Goal: Feedback & Contribution: Submit feedback/report problem

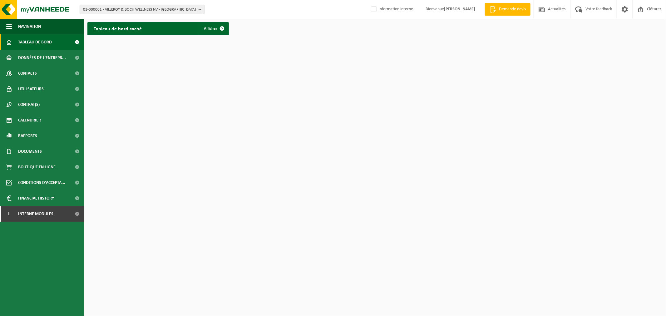
click at [126, 11] on span "01-000001 - VILLEROY & BOCH WELLNESS NV - [GEOGRAPHIC_DATA]" at bounding box center [139, 9] width 113 height 9
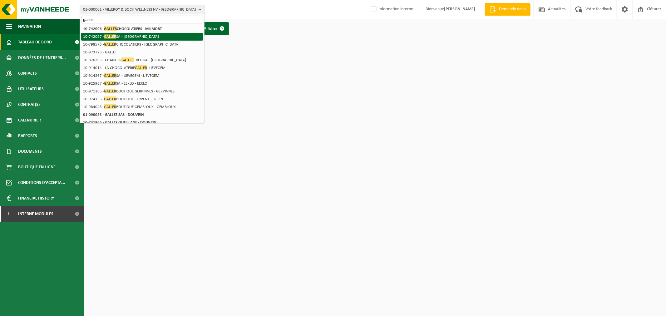
type input "galler"
click at [128, 35] on li "10-742097 - [PERSON_NAME] - [PERSON_NAME][GEOGRAPHIC_DATA]" at bounding box center [142, 37] width 122 height 8
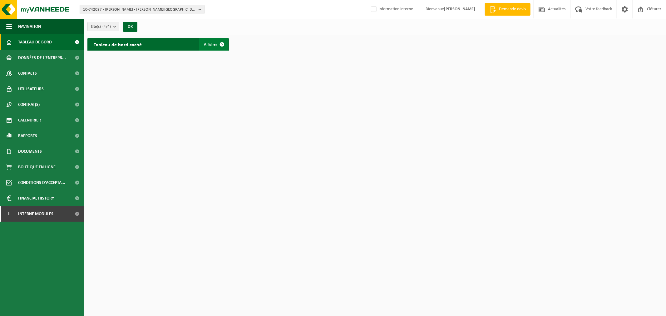
click at [223, 43] on span at bounding box center [222, 44] width 12 height 12
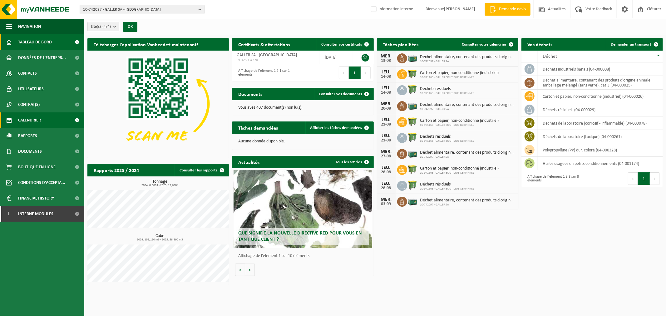
click at [26, 127] on span "Calendrier" at bounding box center [29, 120] width 23 height 16
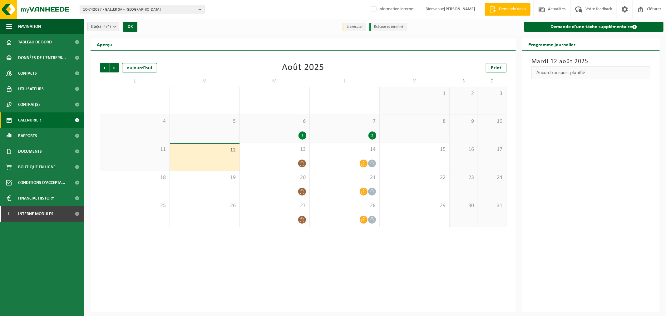
click at [27, 136] on span "Rapports" at bounding box center [27, 136] width 19 height 16
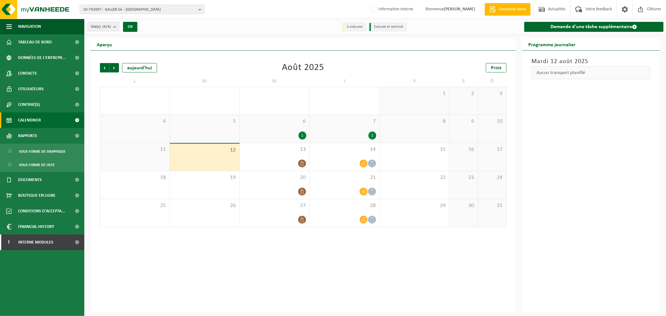
click at [300, 265] on div "Précédent Suivant aujourd'hui Août 2025 Print L M M J V S D 28 29 30 1 31 2 1 2…" at bounding box center [303, 182] width 425 height 262
click at [42, 44] on span "Tableau de bord" at bounding box center [35, 42] width 34 height 16
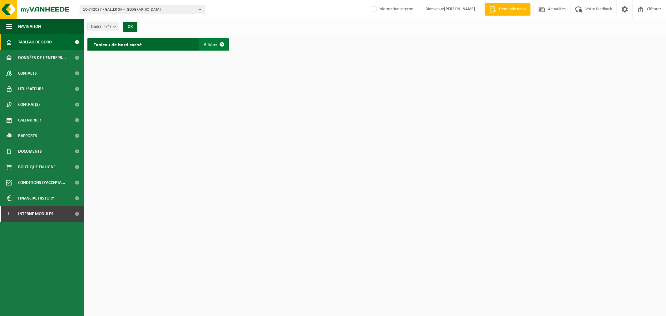
click at [213, 48] on link "Afficher" at bounding box center [213, 44] width 29 height 12
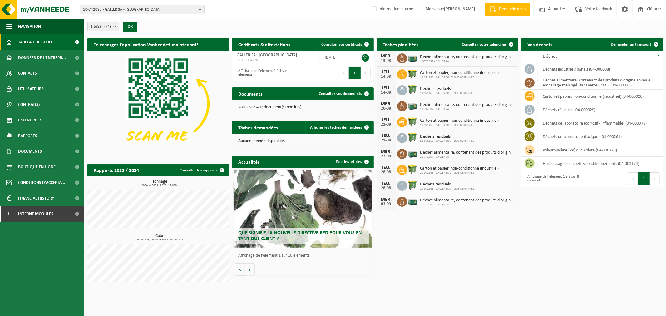
click at [478, 247] on div "Téléchargez l'application Vanheede+ maintenant! Cachez Certificats & attestatio…" at bounding box center [375, 161] width 579 height 253
click at [486, 257] on div "Téléchargez l'application Vanheede+ maintenant! Cachez Certificats & attestatio…" at bounding box center [375, 161] width 579 height 253
click at [532, 265] on div "Téléchargez l'application Vanheede+ maintenant! Cachez Certificats & attestatio…" at bounding box center [375, 161] width 579 height 253
click at [247, 17] on div "10-742097 - GALLER SA - VAUX-SOUS-CHÈVREMONT 10-742097 - GALLER SA - VAUX-SOUS-…" at bounding box center [333, 9] width 666 height 19
click at [16, 245] on ul "Navigation Demande devis Actualités Votre feedback Clôturer Tableau de bord Don…" at bounding box center [42, 167] width 84 height 297
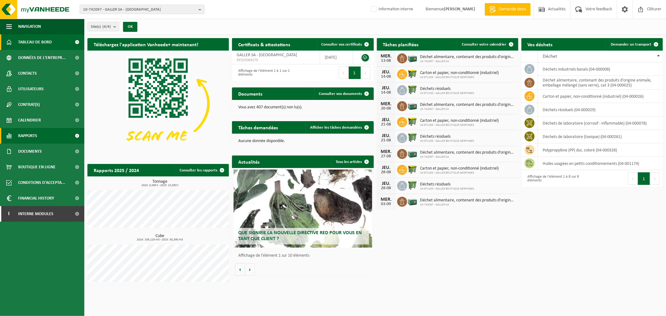
click at [34, 136] on span "Rapports" at bounding box center [27, 136] width 19 height 16
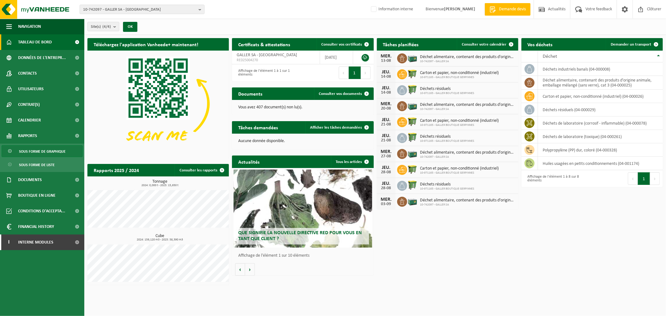
click at [46, 153] on span "Sous forme de graphique" at bounding box center [42, 152] width 47 height 12
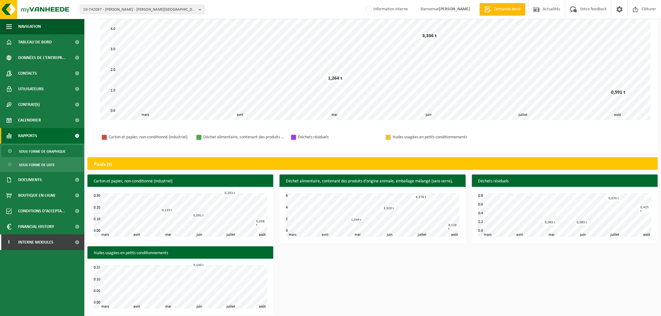
scroll to position [106, 0]
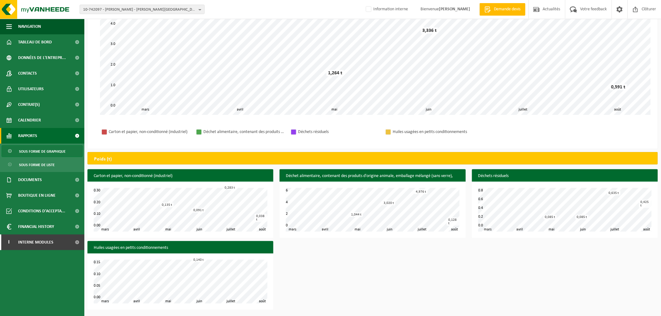
click at [476, 284] on div "Carton et papier, non-conditionné (industriel) avril mai juin juillet mars août…" at bounding box center [372, 241] width 576 height 144
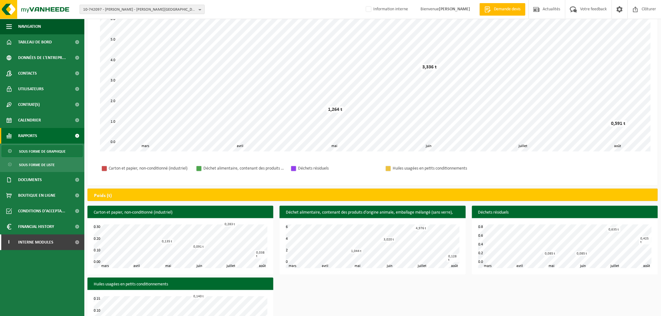
scroll to position [0, 0]
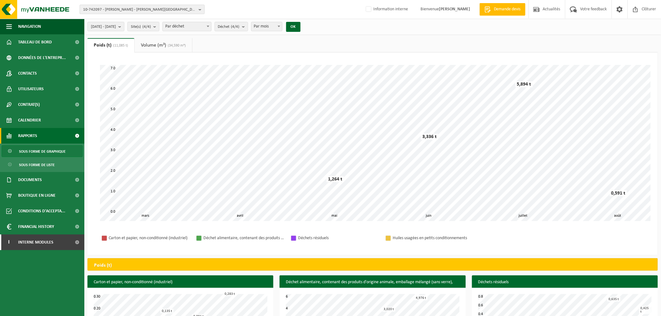
click at [101, 8] on span "10-742097 - GALLER SA - [GEOGRAPHIC_DATA]" at bounding box center [139, 9] width 113 height 9
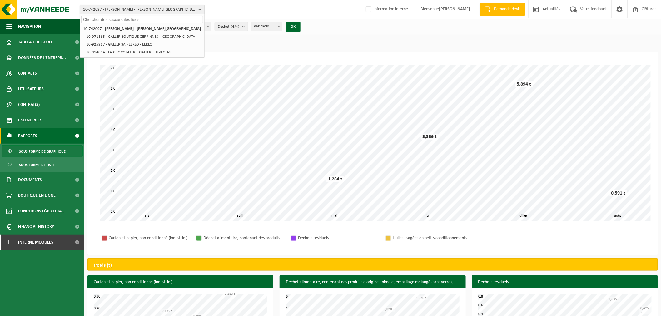
click at [115, 7] on span "10-742097 - GALLER SA - [GEOGRAPHIC_DATA]" at bounding box center [139, 9] width 113 height 9
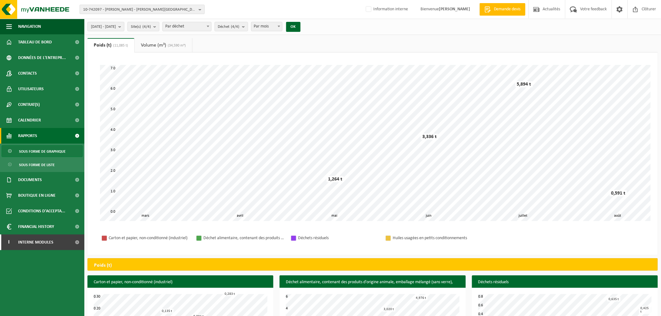
click at [115, 7] on span "10-742097 - GALLER SA - [GEOGRAPHIC_DATA]" at bounding box center [139, 9] width 113 height 9
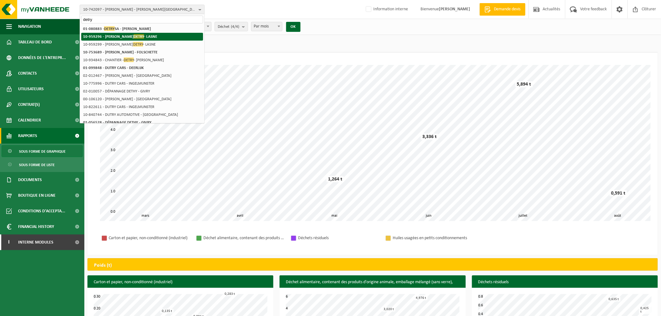
type input "detry"
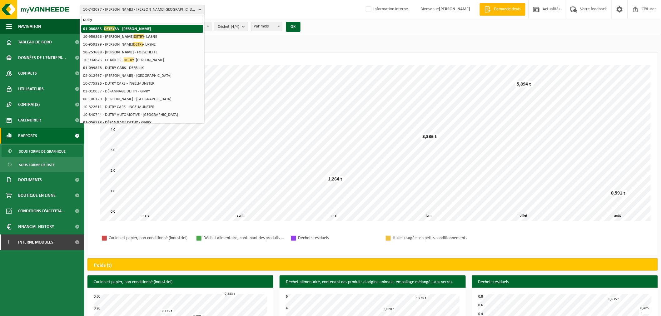
click at [119, 25] on li "01-080883 - DETRY SA - AUBEL" at bounding box center [142, 29] width 122 height 8
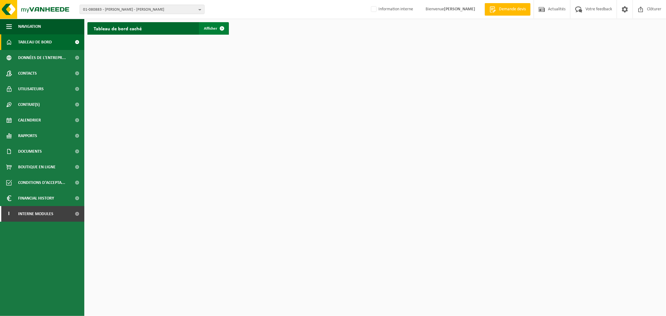
click at [223, 25] on span at bounding box center [222, 28] width 12 height 12
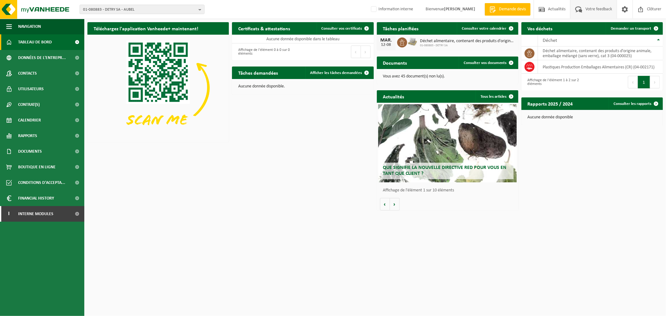
click at [596, 7] on span "Votre feedback" at bounding box center [599, 9] width 30 height 18
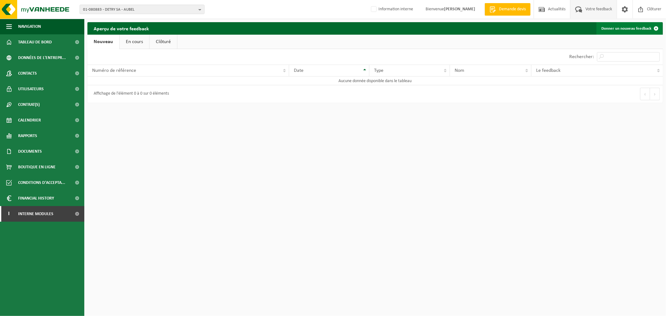
click at [623, 29] on link "Donner un nouveau feedback" at bounding box center [629, 28] width 66 height 12
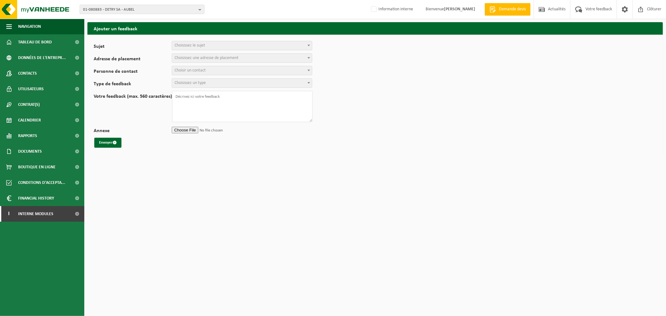
click at [189, 44] on span "Choisissez le sujet" at bounding box center [190, 45] width 31 height 5
click at [194, 57] on span "Choisissez une adresse de placement" at bounding box center [207, 58] width 64 height 5
click at [200, 69] on span "Choisir un contact" at bounding box center [190, 70] width 31 height 5
click at [201, 82] on span "Choisissez un type" at bounding box center [190, 83] width 31 height 5
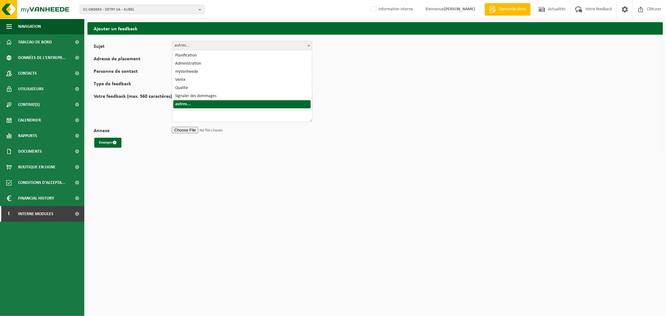
click at [197, 44] on span "autres..." at bounding box center [242, 45] width 140 height 9
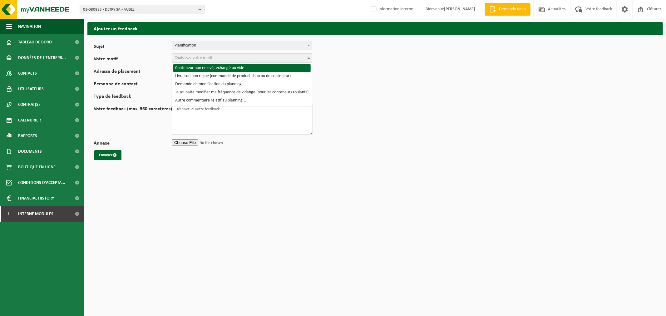
click at [200, 54] on span "Choisissez votre motif" at bounding box center [242, 58] width 140 height 9
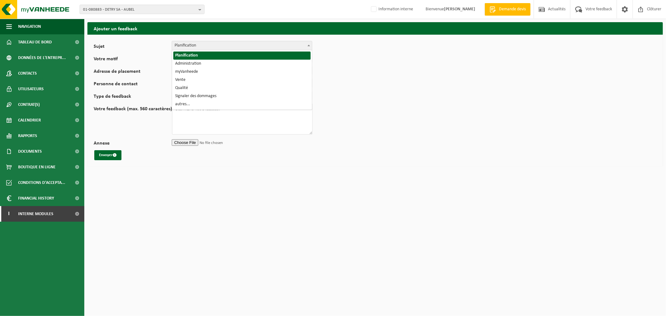
click at [210, 47] on span "Planification" at bounding box center [242, 45] width 140 height 9
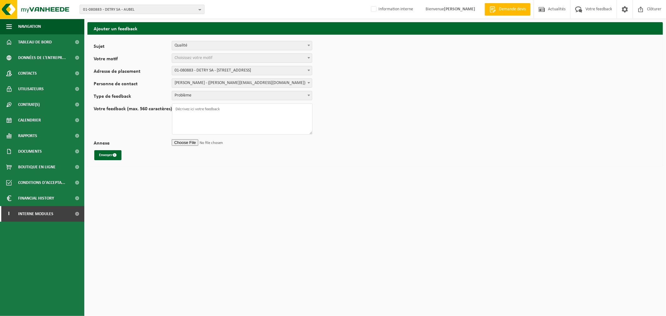
click at [199, 58] on span "Choisissez votre motif" at bounding box center [194, 58] width 38 height 5
click at [191, 116] on textarea "Votre feedback (max. 560 caractères)" at bounding box center [242, 118] width 141 height 31
paste textarea "Votre transporteur est venu ce jour. Par contre, je souhaiterais , par ce mail,…"
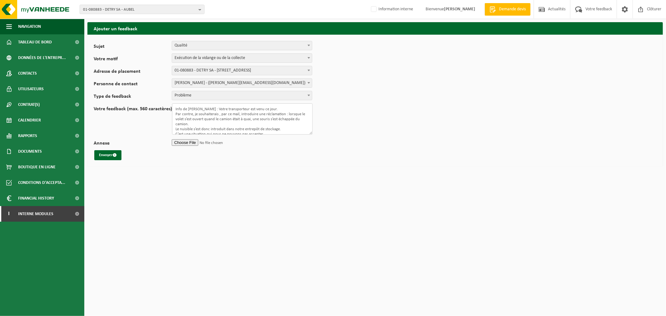
click at [224, 107] on textarea "Info de Madame Jacquemin : Votre transporteur est venu ce jour. Par contre, je …" at bounding box center [242, 118] width 141 height 31
click at [265, 130] on textarea "Info de Madame Jacquemin : Votre transporteur est venu ce jour. Par contre, je …" at bounding box center [242, 118] width 141 height 31
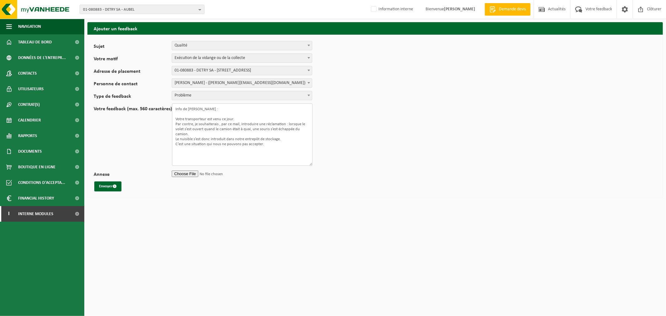
drag, startPoint x: 310, startPoint y: 132, endPoint x: 315, endPoint y: 228, distance: 95.7
click at [315, 228] on html "01-080883 - DETRY SA - AUBEL 01-080883 - DETRY SA - AUBEL Information interne B…" at bounding box center [333, 158] width 666 height 316
click at [177, 109] on textarea "Info de Madame Jacquemin : Votre transporteur est venu ce jour. Par contre, je …" at bounding box center [242, 134] width 141 height 62
drag, startPoint x: 182, startPoint y: 111, endPoint x: 170, endPoint y: 111, distance: 11.9
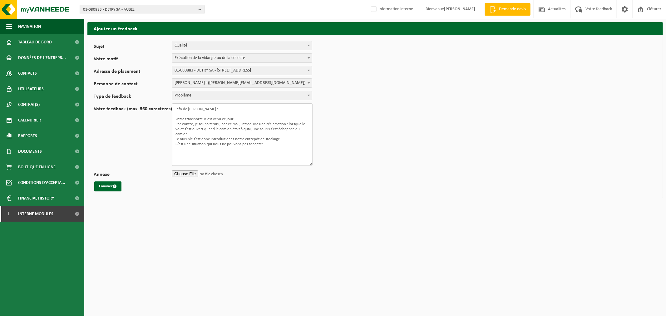
click at [170, 111] on div "Votre feedback (max. 560 caractères) Info de Madame Jacquemin : Votre transport…" at bounding box center [375, 134] width 563 height 62
click at [274, 108] on textarea "Réclamation de Madame Jacquemin à propos de la tâche Votre transporteur est ven…" at bounding box center [242, 134] width 141 height 62
paste textarea "T250002265961"
click at [192, 113] on textarea "Réclamation de Madame Jacquemin à propos de la tâche T250002265961 : Votre tran…" at bounding box center [242, 134] width 141 height 62
click at [176, 120] on textarea "Réclamation de Madame Jacquemin à propos de la tâche T250002265961 : Votre tran…" at bounding box center [242, 134] width 141 height 62
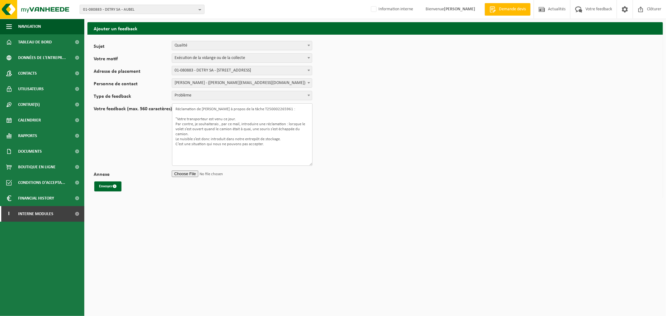
click at [268, 145] on textarea "Réclamation de Madame Jacquemin à propos de la tâche T250002265961 : "Votre tra…" at bounding box center [242, 134] width 141 height 62
click at [233, 159] on textarea "Réclamation de Madame Jacquemin à propos de la tâche T250002265961 : "Votre tra…" at bounding box center [242, 134] width 141 height 62
click at [280, 141] on textarea "Réclamation de Madame Jacquemin à propos de la tâche T250002265961 : "Votre tra…" at bounding box center [242, 134] width 141 height 62
type textarea "Réclamation de Madame Jacquemin à propos de la tâche T250002265961 : "Votre tra…"
click at [111, 186] on button "Envoyer" at bounding box center [107, 186] width 27 height 10
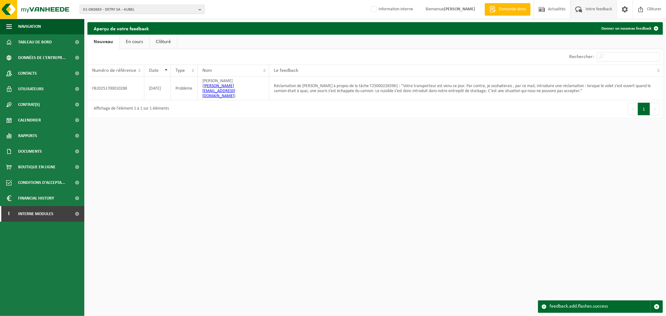
click at [135, 7] on span "01-080883 - DETRY SA - AUBEL" at bounding box center [139, 9] width 113 height 9
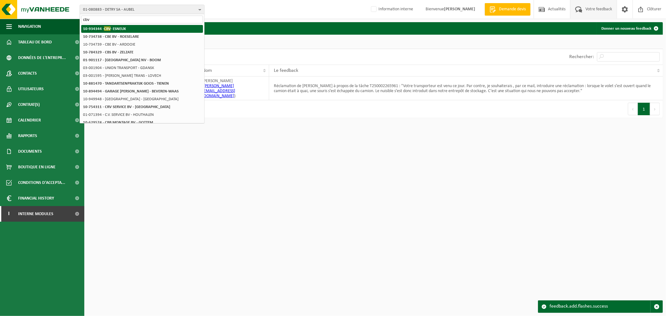
type input "cbv"
click at [131, 31] on li "10-934344 - CBV - ESNEUX" at bounding box center [142, 29] width 122 height 8
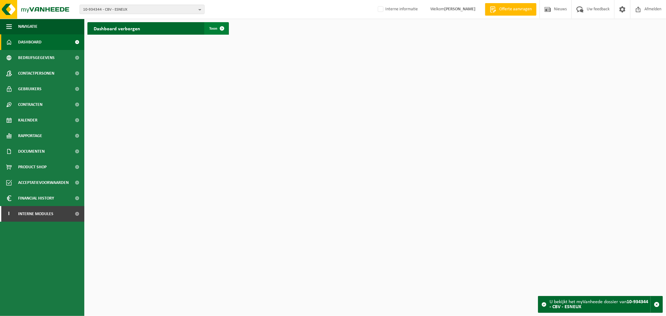
click at [214, 28] on span "Toon" at bounding box center [213, 29] width 8 height 4
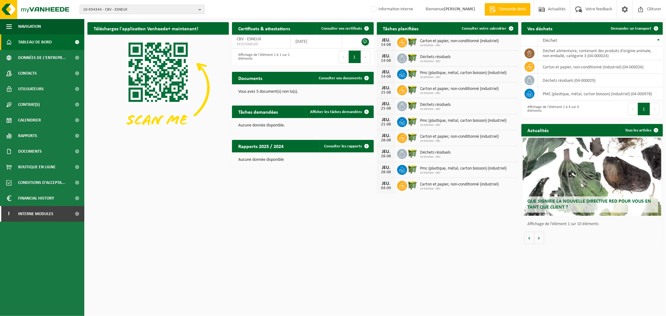
click at [123, 13] on span "10-934344 - CBV - ESNEUX" at bounding box center [139, 9] width 113 height 9
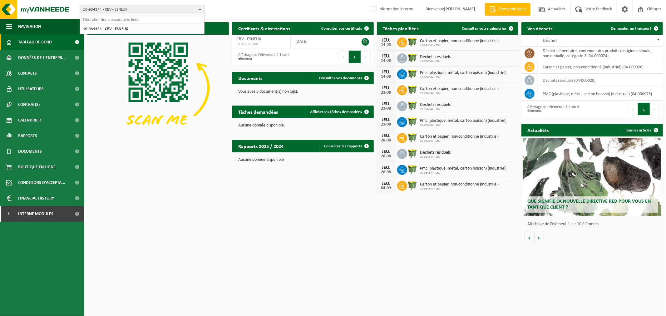
click at [125, 11] on span "10-934344 - CBV - ESNEUX" at bounding box center [139, 9] width 113 height 9
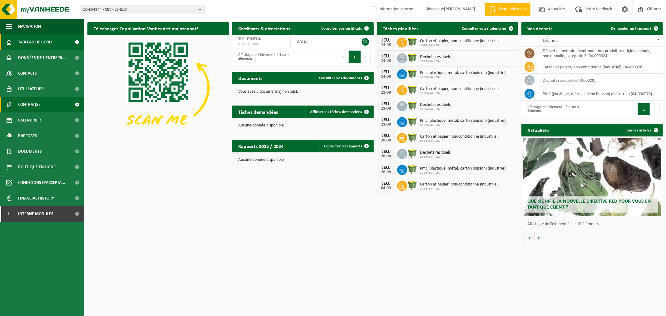
click at [33, 99] on span "Contrat(s)" at bounding box center [29, 105] width 22 height 16
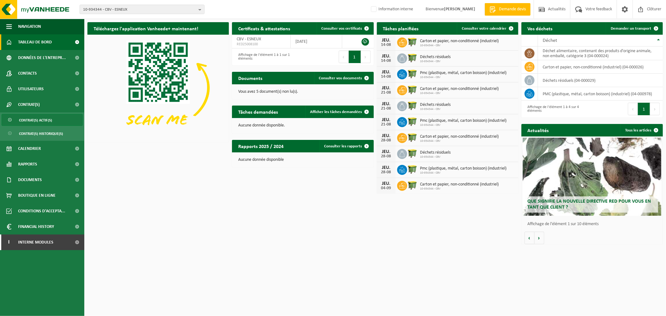
click at [32, 118] on span "Contrat(s) actif(s)" at bounding box center [35, 120] width 33 height 12
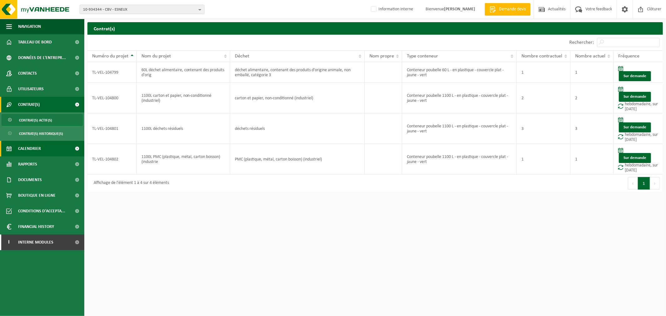
click at [38, 149] on span "Calendrier" at bounding box center [29, 149] width 23 height 16
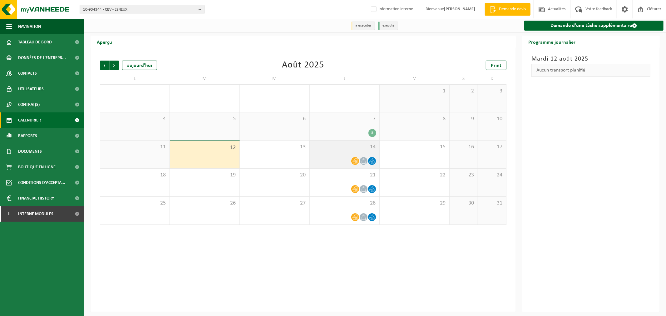
click at [335, 158] on div at bounding box center [344, 161] width 63 height 8
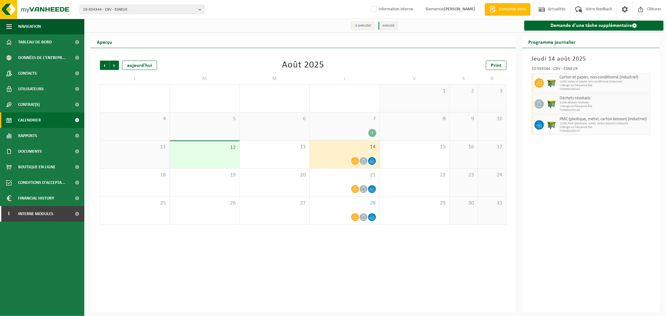
click at [345, 131] on div "3" at bounding box center [344, 133] width 63 height 8
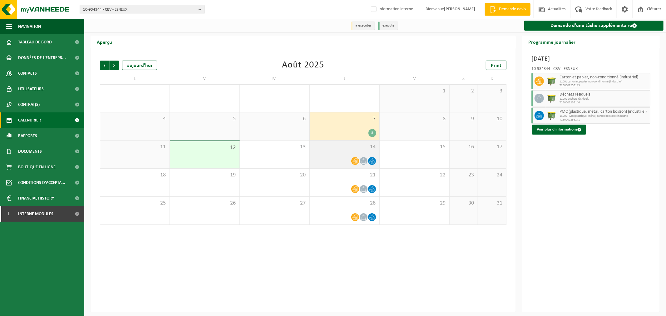
click at [338, 160] on div at bounding box center [344, 161] width 63 height 8
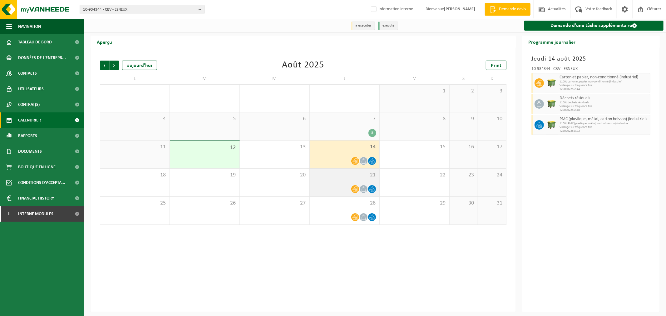
click at [336, 181] on div "21" at bounding box center [345, 183] width 70 height 28
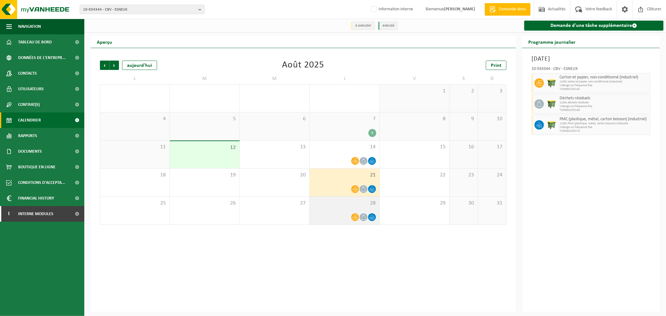
click at [337, 209] on div "28" at bounding box center [345, 211] width 70 height 28
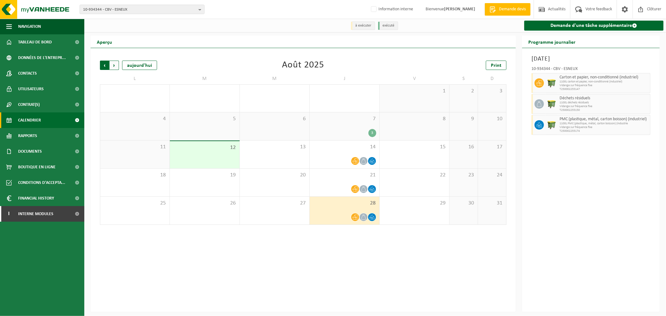
click at [118, 67] on span "Suivant" at bounding box center [114, 65] width 9 height 9
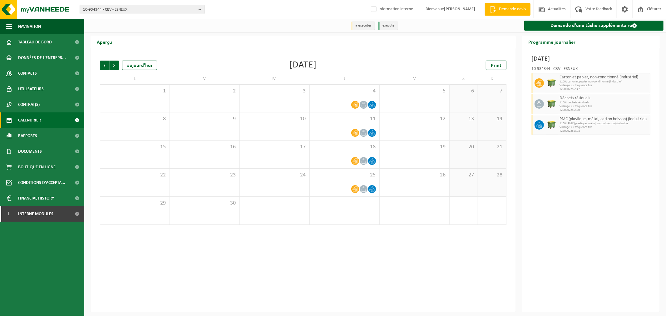
click at [116, 11] on span "10-934344 - CBV - ESNEUX" at bounding box center [139, 9] width 113 height 9
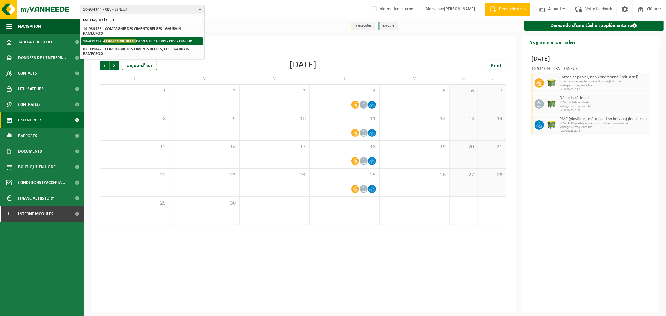
type input "compagnie belge"
click at [130, 39] on span "COMPAGNIE BELGE" at bounding box center [120, 41] width 32 height 5
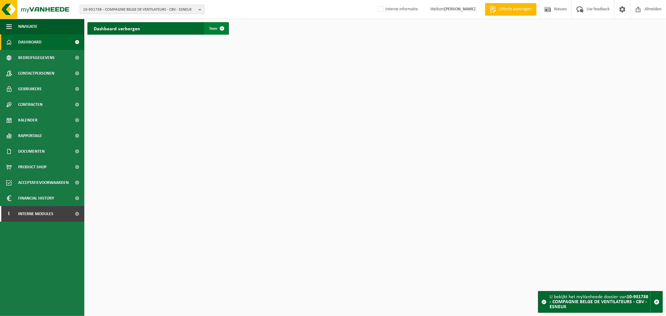
click at [205, 25] on link "Toon" at bounding box center [216, 28] width 24 height 12
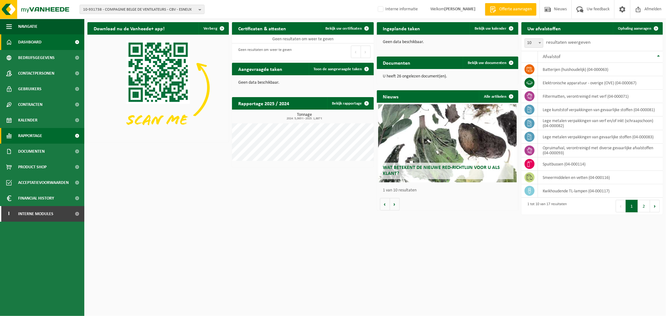
click at [44, 136] on link "Rapportage" at bounding box center [42, 136] width 84 height 16
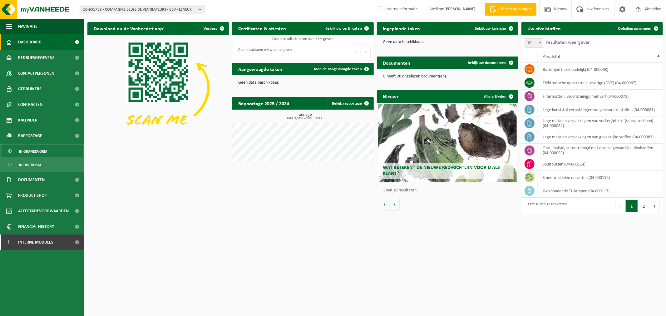
drag, startPoint x: 44, startPoint y: 136, endPoint x: 32, endPoint y: 150, distance: 18.6
click at [32, 150] on span "In grafiekvorm" at bounding box center [33, 152] width 28 height 12
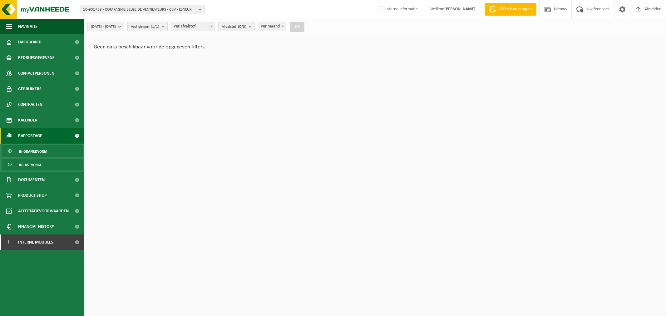
click at [33, 166] on span "In lijstvorm" at bounding box center [30, 165] width 22 height 12
